Goal: Task Accomplishment & Management: Manage account settings

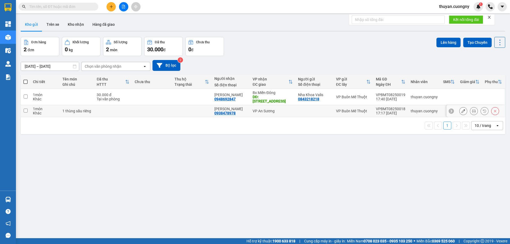
click at [153, 112] on td at bounding box center [152, 111] width 40 height 12
checkbox input "true"
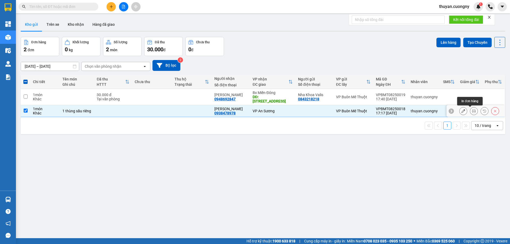
click at [472, 109] on icon at bounding box center [474, 111] width 4 height 4
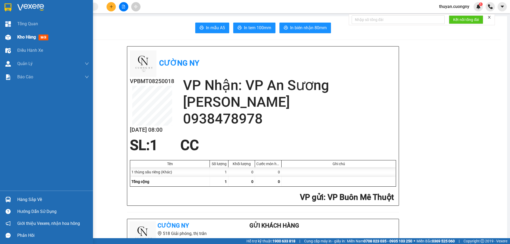
click at [25, 33] on div "Kho hàng mới" at bounding box center [53, 37] width 72 height 13
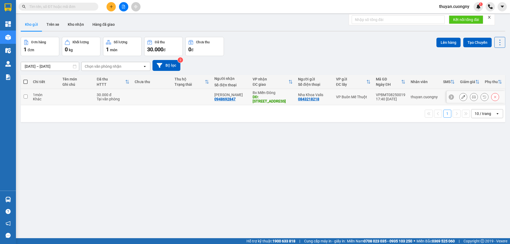
click at [111, 101] on div "Tại văn phòng" at bounding box center [113, 99] width 33 height 4
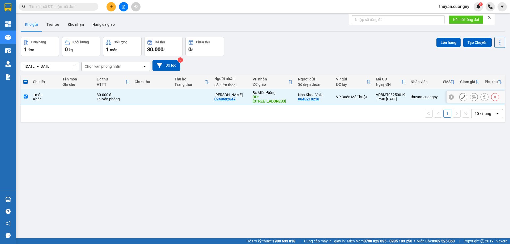
click at [125, 98] on div "Tại văn phòng" at bounding box center [113, 99] width 33 height 4
checkbox input "false"
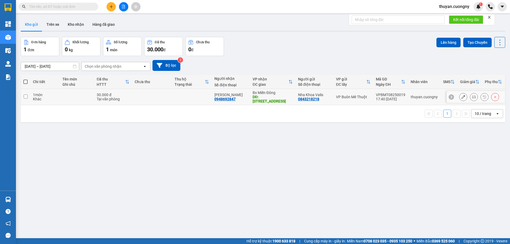
click at [472, 96] on icon at bounding box center [474, 97] width 4 height 4
